Goal: Task Accomplishment & Management: Complete application form

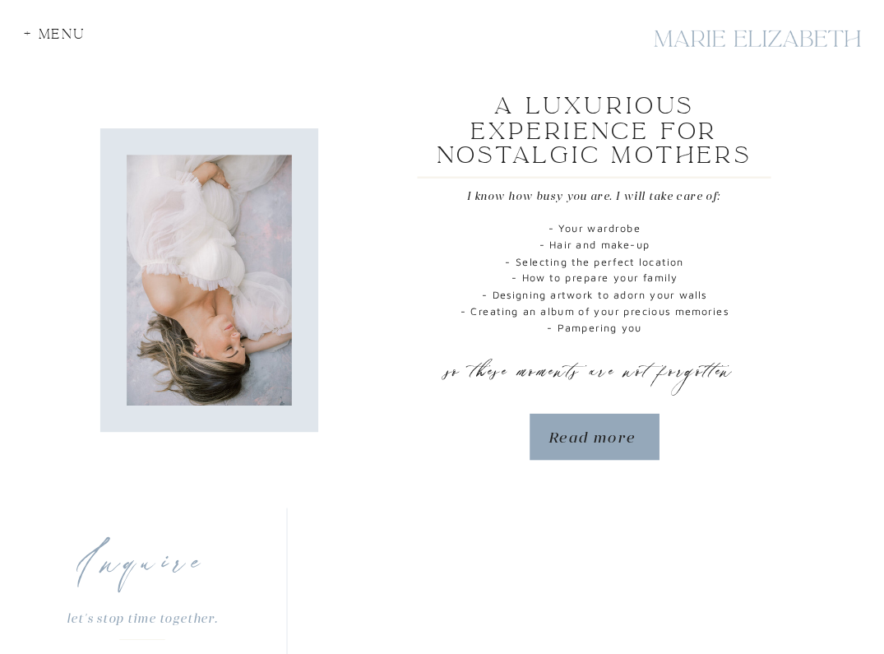
scroll to position [700, 0]
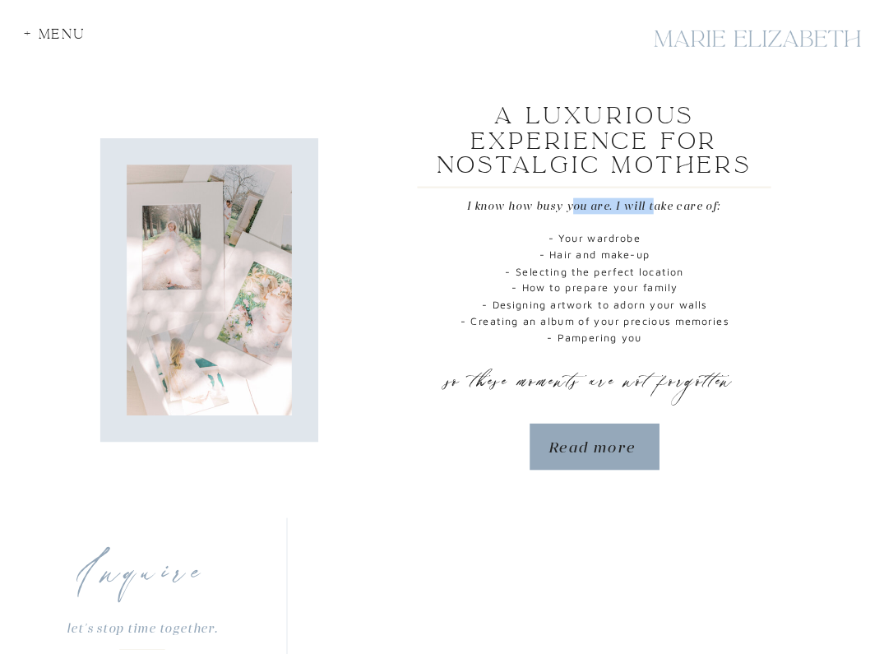
drag, startPoint x: 572, startPoint y: 206, endPoint x: 654, endPoint y: 207, distance: 82.3
click at [654, 207] on p "I know how busy you are. I will take care of:" at bounding box center [594, 204] width 254 height 14
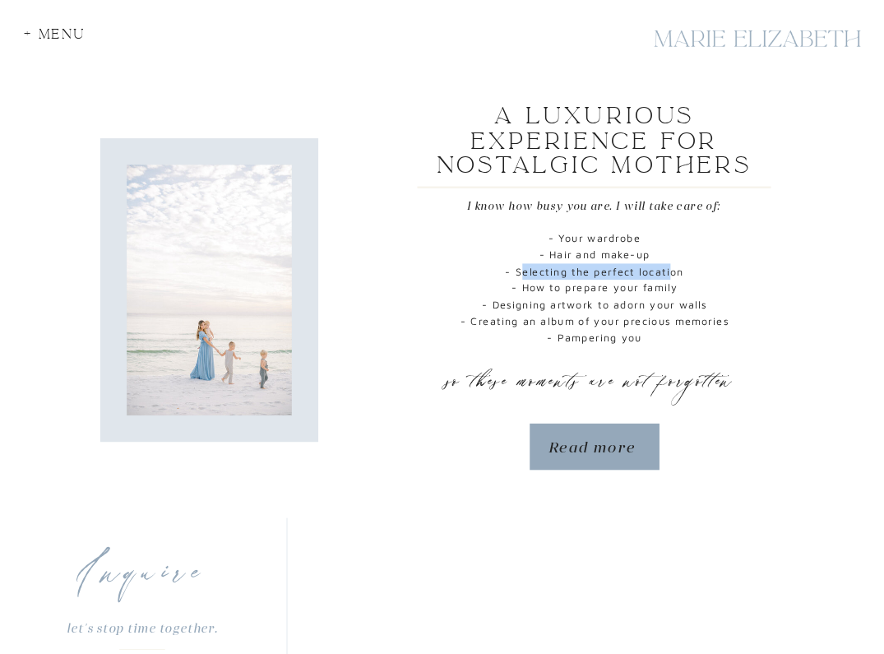
drag, startPoint x: 523, startPoint y: 272, endPoint x: 669, endPoint y: 274, distance: 145.6
click at [669, 274] on p "- Your wardrobe - Hair and make-up - Selecting the perfect location - How to pr…" at bounding box center [594, 291] width 299 height 123
drag, startPoint x: 539, startPoint y: 285, endPoint x: 622, endPoint y: 285, distance: 83.1
click at [622, 285] on p "- Your wardrobe - Hair and make-up - Selecting the perfect location - How to pr…" at bounding box center [594, 291] width 299 height 123
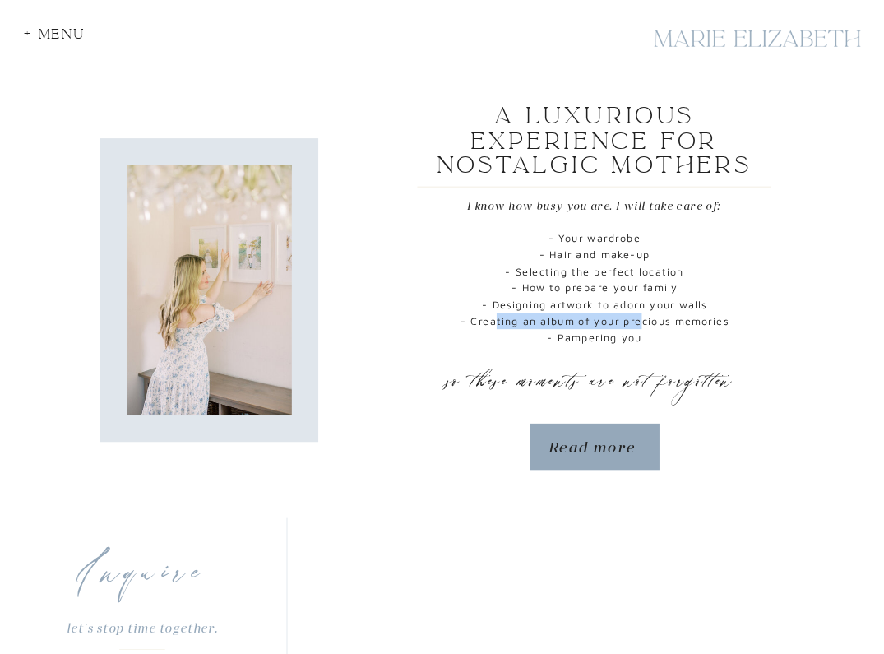
drag, startPoint x: 493, startPoint y: 323, endPoint x: 639, endPoint y: 327, distance: 146.4
click at [639, 327] on p "- Your wardrobe - Hair and make-up - Selecting the perfect location - How to pr…" at bounding box center [594, 291] width 299 height 123
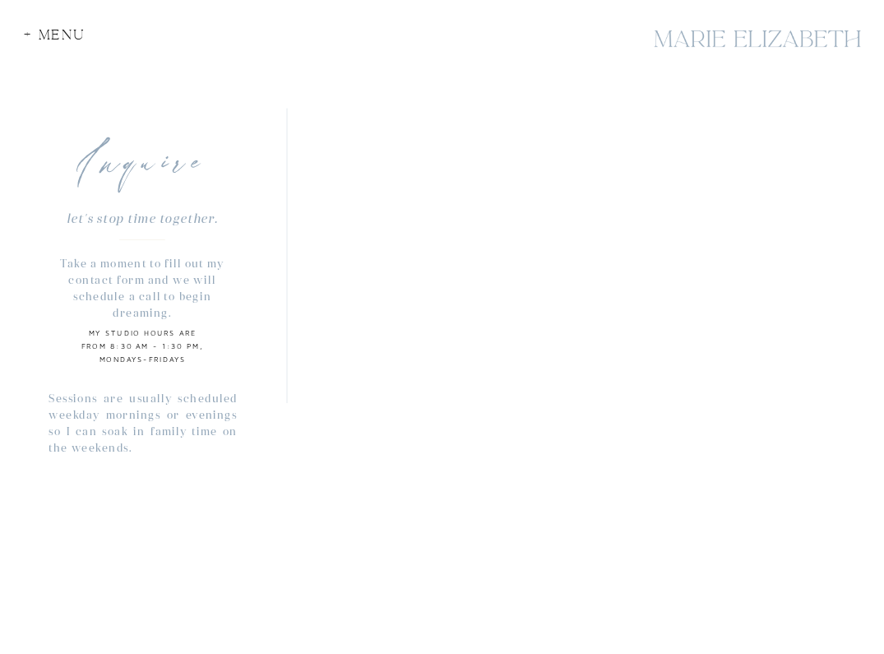
scroll to position [1137, 0]
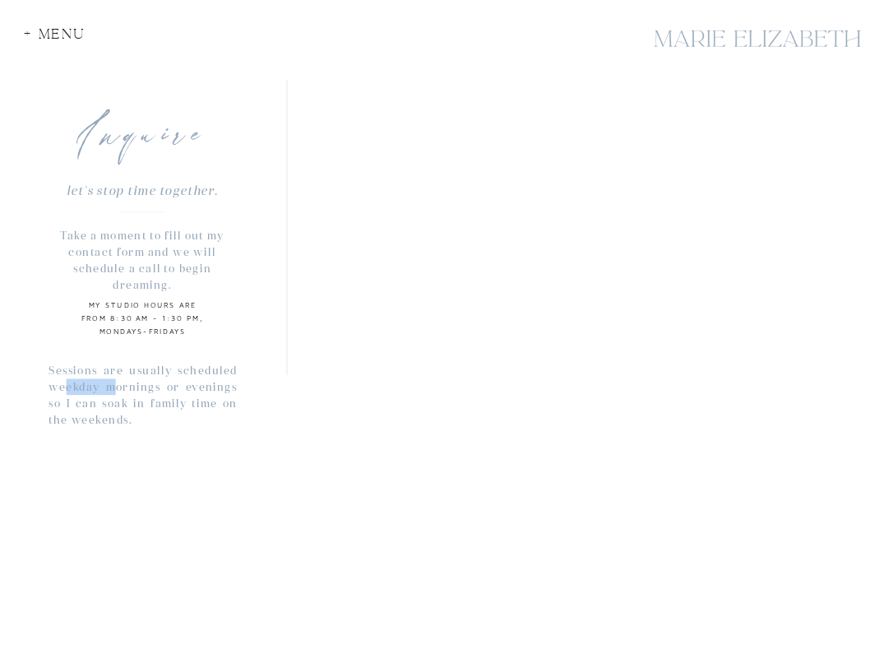
drag, startPoint x: 66, startPoint y: 387, endPoint x: 115, endPoint y: 391, distance: 49.5
click at [115, 391] on p "Sessions are usually scheduled weekday mornings or evenings so I can soak in fa…" at bounding box center [143, 396] width 188 height 68
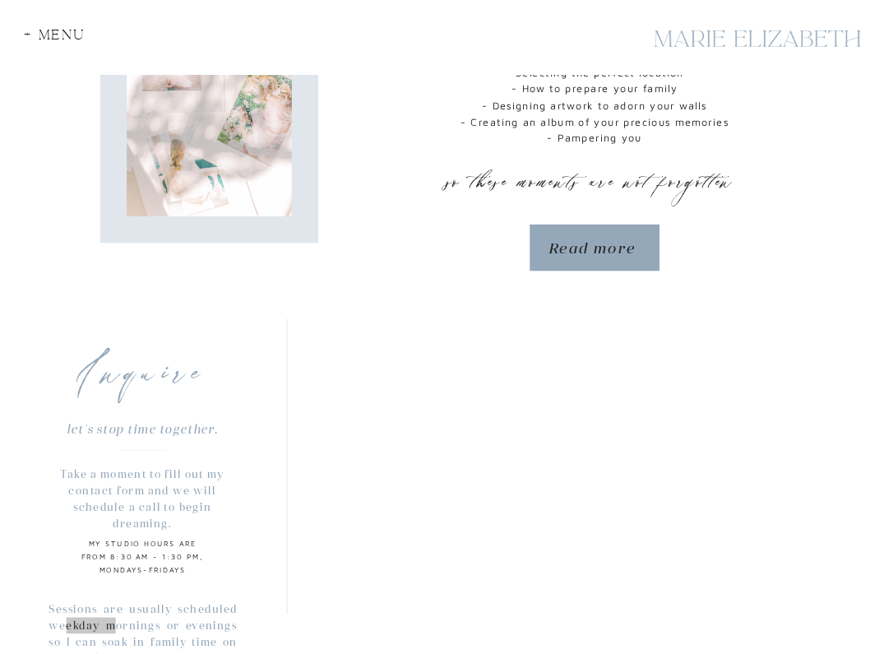
scroll to position [955, 0]
